Goal: Transaction & Acquisition: Purchase product/service

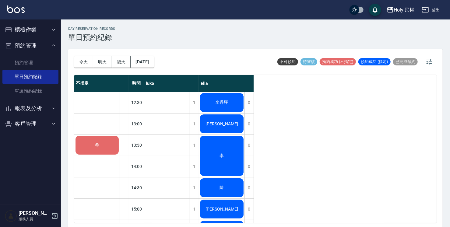
click at [95, 145] on span "希" at bounding box center [97, 144] width 7 height 5
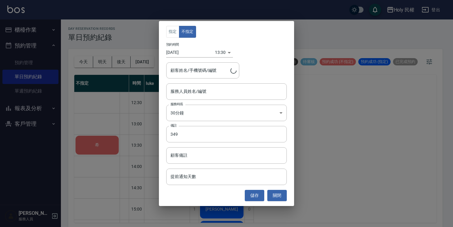
type input "希/0910140968/"
click at [193, 97] on div "服務人員姓名/編號" at bounding box center [226, 91] width 121 height 16
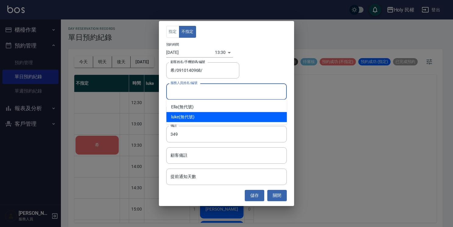
click at [184, 120] on div "luke (無代號)" at bounding box center [226, 117] width 121 height 10
type input "luke(無代號)"
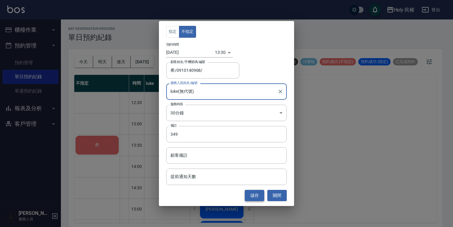
click at [251, 192] on button "儲存" at bounding box center [254, 195] width 19 height 11
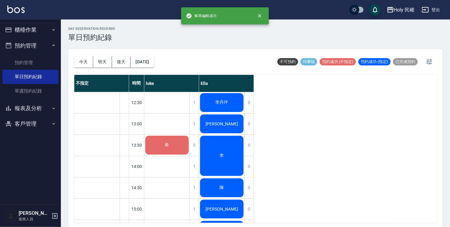
click at [169, 151] on div "希" at bounding box center [166, 145] width 45 height 21
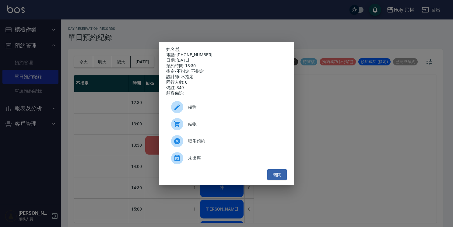
click at [193, 126] on span "結帳" at bounding box center [235, 124] width 94 height 6
click at [272, 180] on button "關閉" at bounding box center [276, 174] width 19 height 11
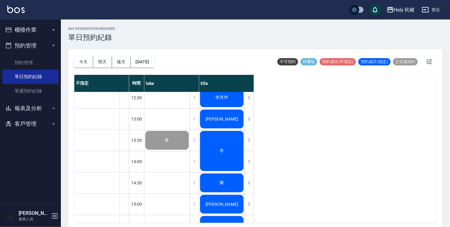
scroll to position [2, 0]
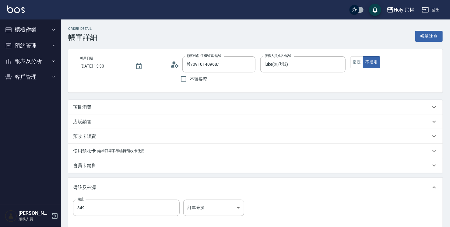
click at [183, 111] on div "項目消費" at bounding box center [255, 107] width 374 height 15
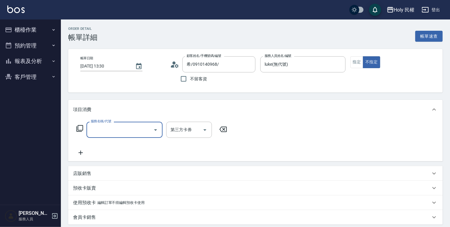
click at [147, 128] on input "服務名稱/代號" at bounding box center [119, 130] width 61 height 11
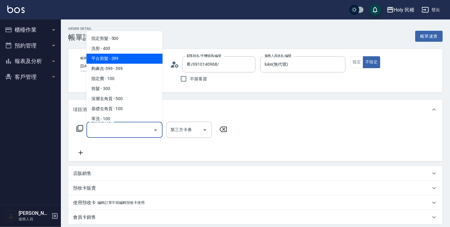
click at [107, 60] on span "平台剪髮 - 299" at bounding box center [124, 59] width 76 height 10
type input "平台剪髮(4)"
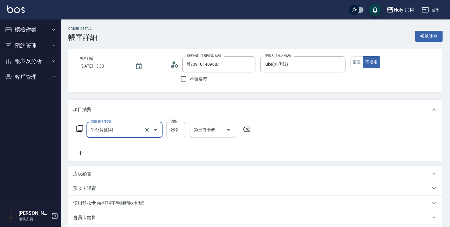
click at [179, 131] on input "299" at bounding box center [176, 130] width 20 height 16
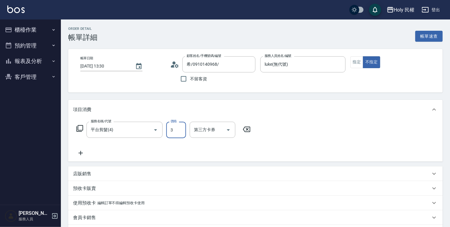
type input "349"
click at [214, 134] on input "第三方卡券" at bounding box center [207, 130] width 31 height 11
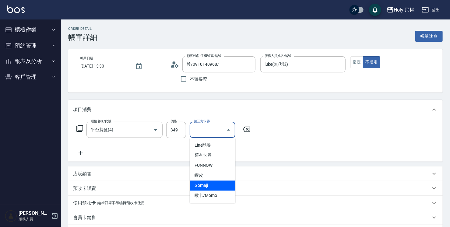
click at [216, 186] on span "Gomaji" at bounding box center [213, 186] width 46 height 10
type input "Gomaji"
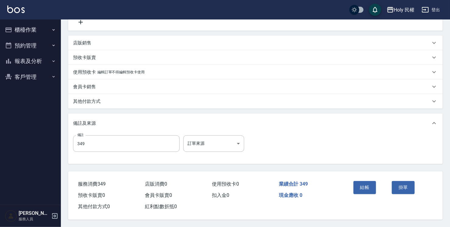
scroll to position [139, 0]
click at [364, 184] on button "結帳" at bounding box center [364, 187] width 23 height 13
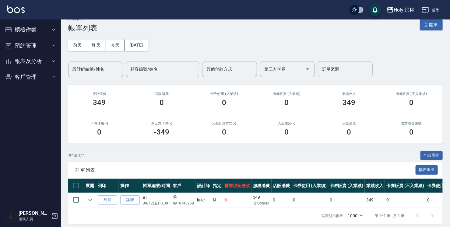
scroll to position [18, 0]
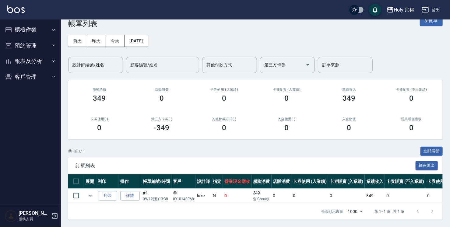
click at [29, 30] on button "櫃檯作業" at bounding box center [30, 30] width 56 height 16
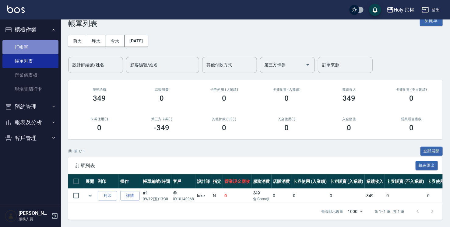
click at [30, 47] on link "打帳單" at bounding box center [30, 47] width 56 height 14
